Goal: Use online tool/utility: Utilize a website feature to perform a specific function

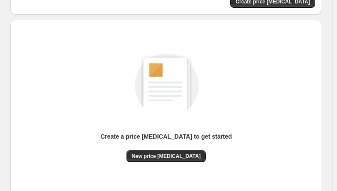
scroll to position [129, 0]
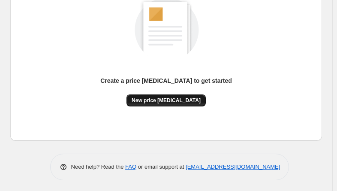
click at [166, 93] on div "Create a price [MEDICAL_DATA] to get started" at bounding box center [166, 85] width 132 height 18
click at [166, 100] on span "New price [MEDICAL_DATA]" at bounding box center [166, 100] width 69 height 7
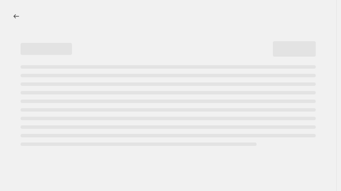
select select "percentage"
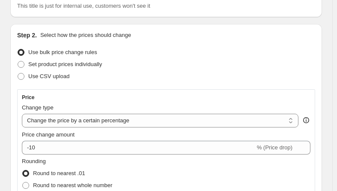
scroll to position [171, 0]
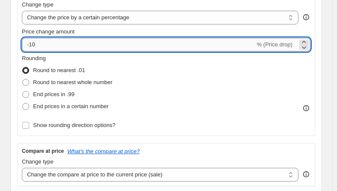
click at [78, 48] on input "-10" at bounding box center [138, 45] width 233 height 14
type input "-1"
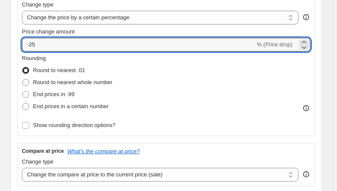
type input "-25"
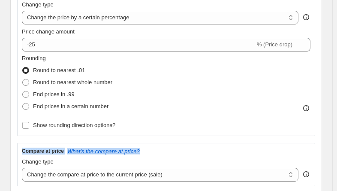
drag, startPoint x: 208, startPoint y: 141, endPoint x: 214, endPoint y: 130, distance: 12.1
click at [214, 130] on div "Price Change type Change the price to a certain amount Change the price by a ce…" at bounding box center [166, 86] width 298 height 200
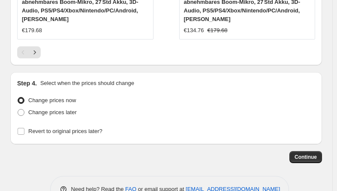
scroll to position [1078, 0]
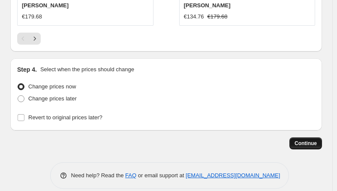
click at [308, 137] on button "Continue" at bounding box center [305, 143] width 33 height 12
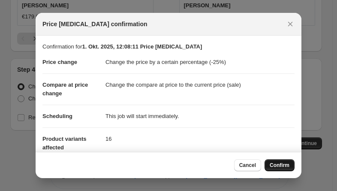
click at [282, 166] on span "Confirm" at bounding box center [280, 165] width 20 height 7
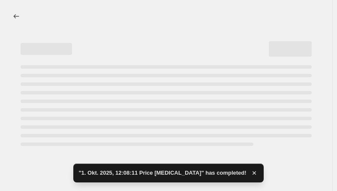
select select "percentage"
